Goal: Transaction & Acquisition: Purchase product/service

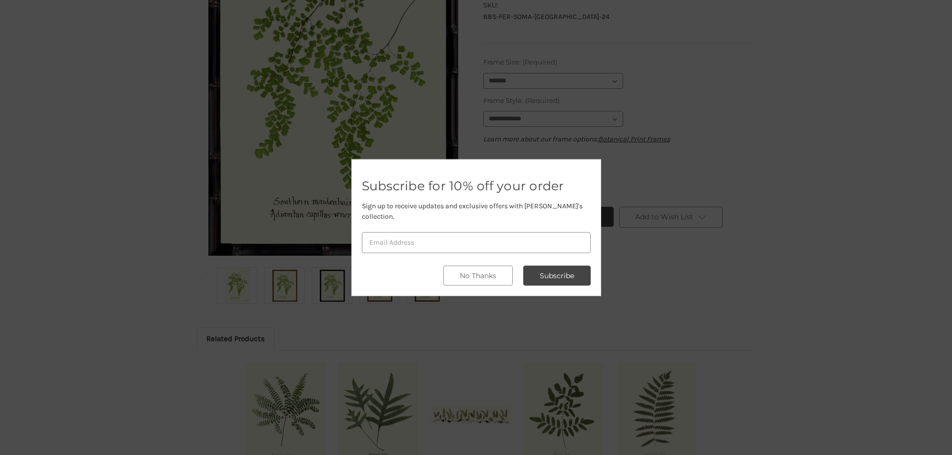
scroll to position [166, 0]
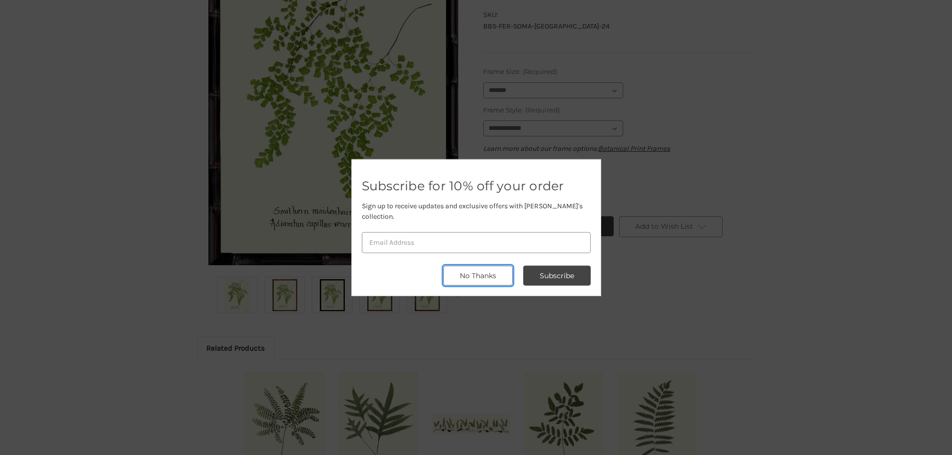
drag, startPoint x: 481, startPoint y: 265, endPoint x: 465, endPoint y: 275, distance: 18.4
click at [481, 266] on button "No Thanks" at bounding box center [477, 276] width 69 height 20
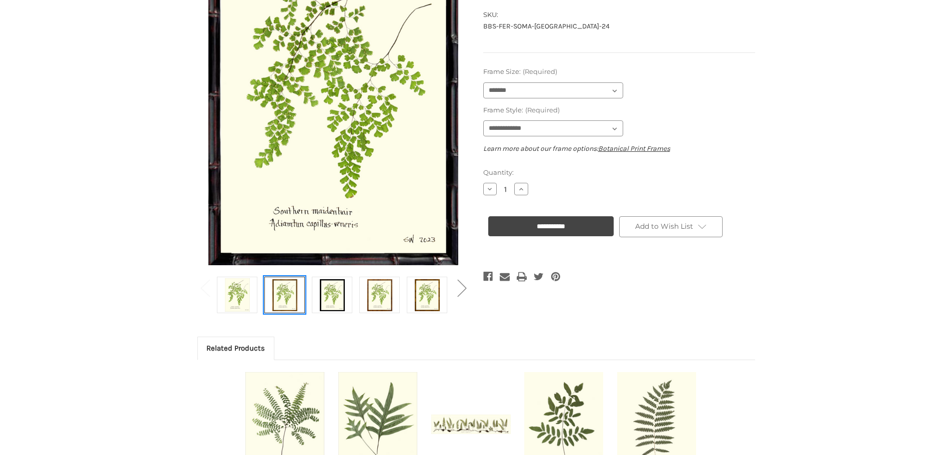
click at [274, 292] on img at bounding box center [284, 294] width 25 height 33
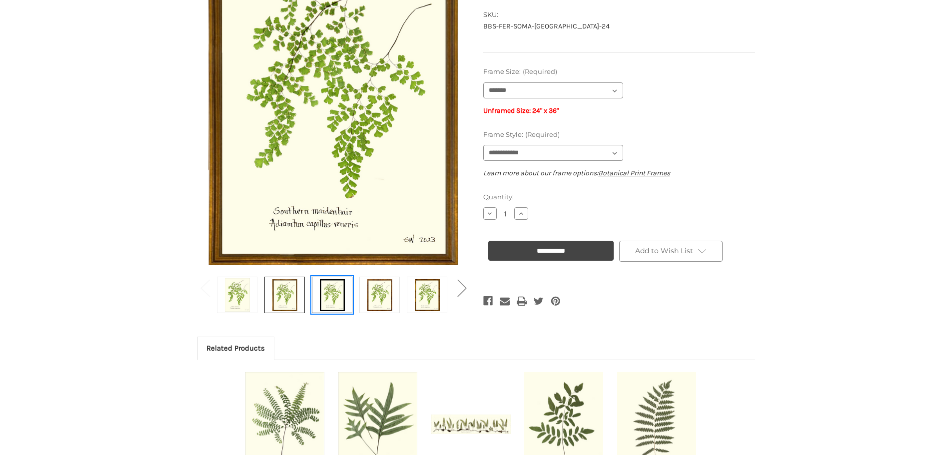
click at [324, 290] on img at bounding box center [332, 294] width 25 height 33
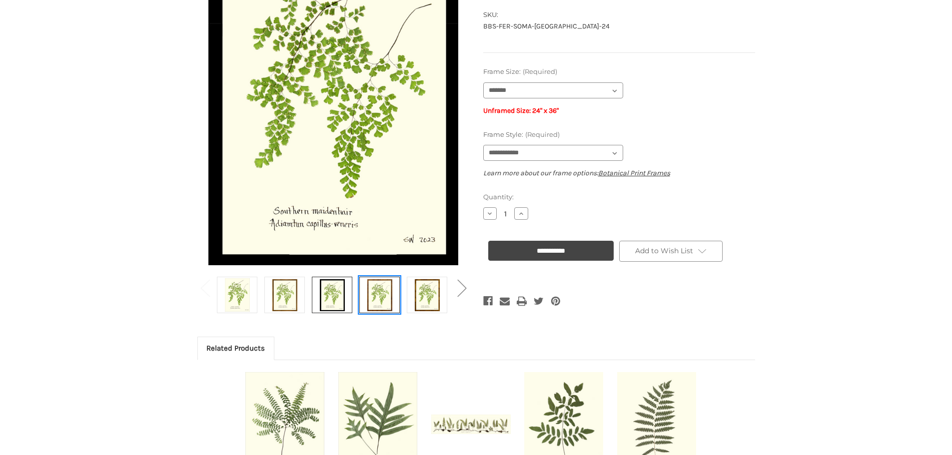
click at [384, 292] on img at bounding box center [379, 294] width 25 height 33
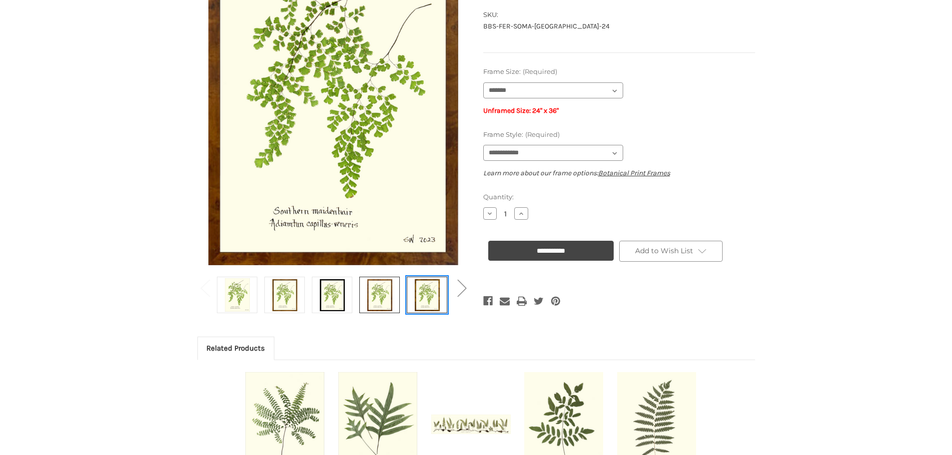
click at [422, 296] on img at bounding box center [427, 294] width 25 height 33
select select "****"
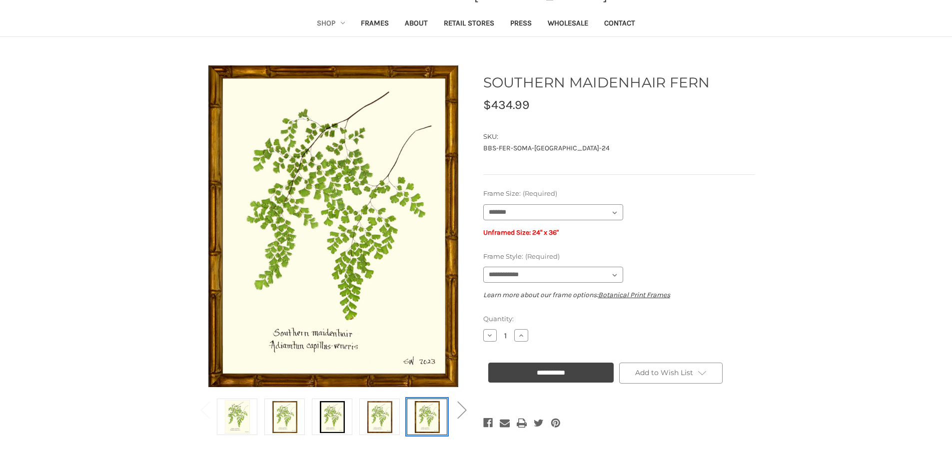
scroll to position [0, 0]
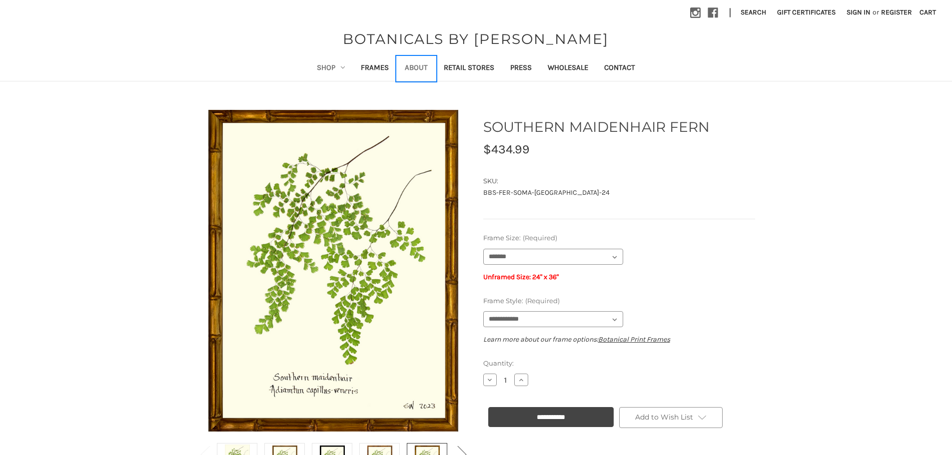
click at [414, 63] on link "About" at bounding box center [416, 68] width 39 height 24
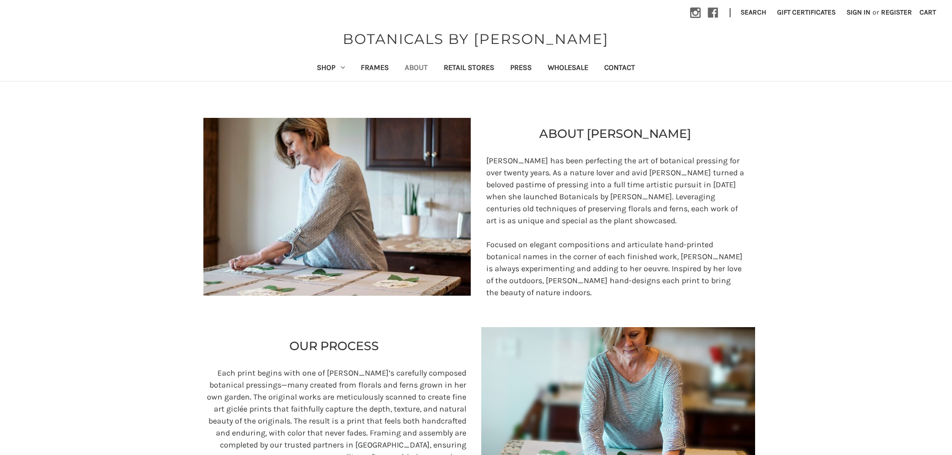
scroll to position [166, 0]
